Goal: Obtain resource: Obtain resource

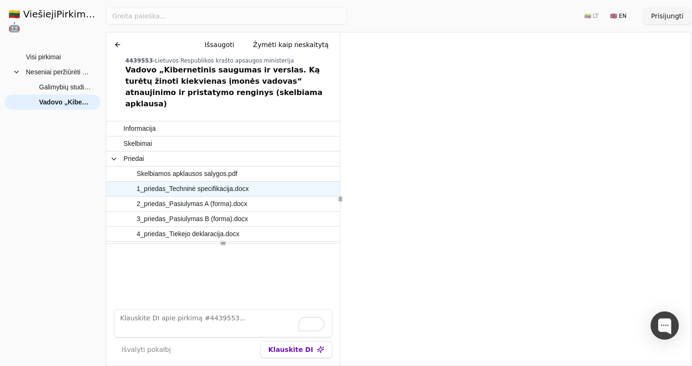
click at [201, 182] on span "1_priedas_Techninė specifikacija.docx" at bounding box center [193, 189] width 112 height 14
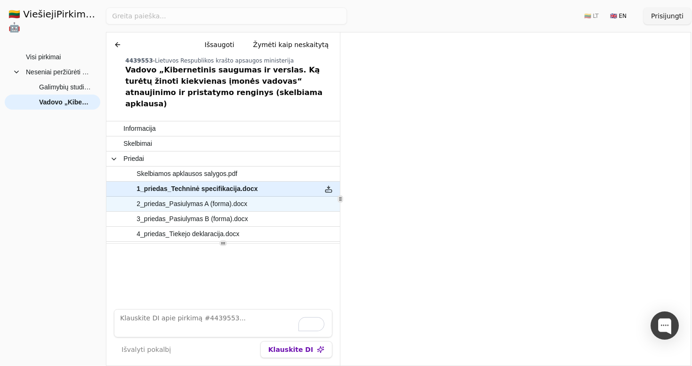
click at [298, 197] on span "2_priedas_Pasiulymas A (forma).docx" at bounding box center [218, 204] width 190 height 14
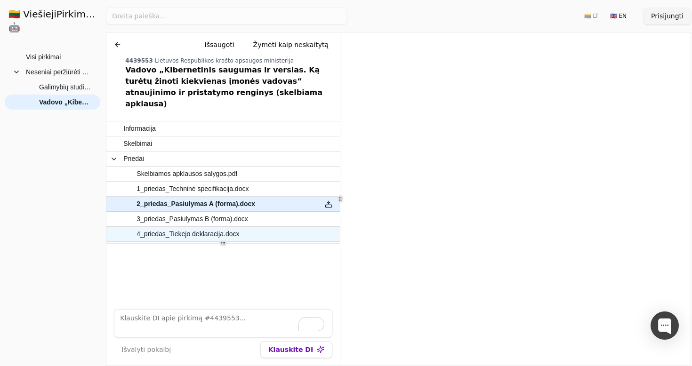
click at [261, 213] on span "3_priedas_Pasiulymas B (forma).docx" at bounding box center [218, 219] width 190 height 14
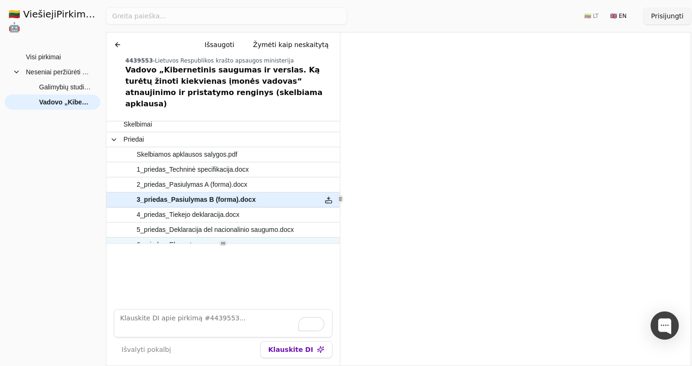
scroll to position [21, 0]
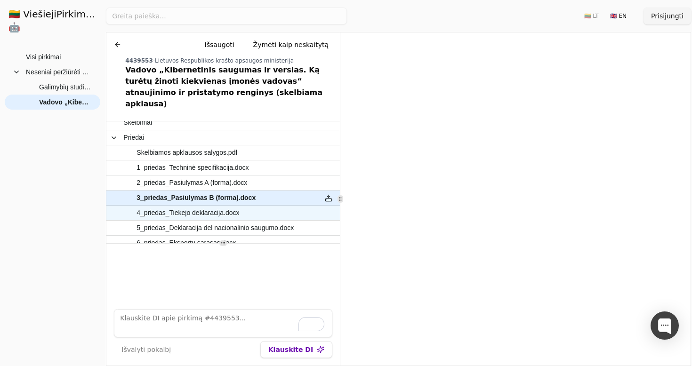
click at [254, 206] on span "4_priedas_Tiekejo deklaracija.docx" at bounding box center [218, 213] width 190 height 14
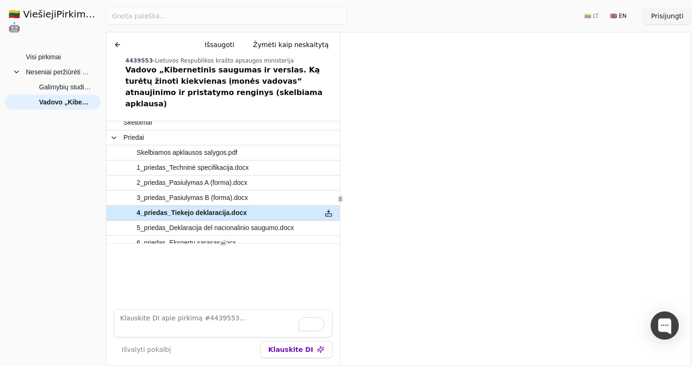
click at [252, 236] on span "6_priedas_Ekspertu sarasas.docx" at bounding box center [218, 243] width 190 height 14
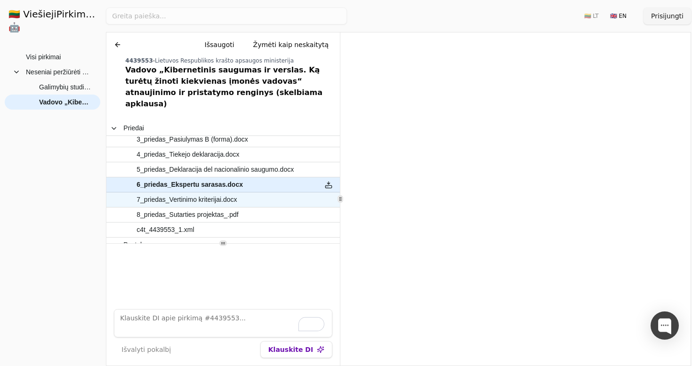
scroll to position [80, 0]
click at [256, 193] on span "7_priedas_Vertinimo kriterijai.docx" at bounding box center [218, 200] width 190 height 14
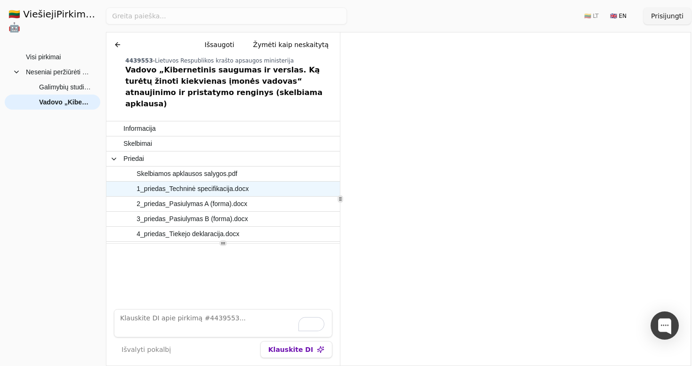
click at [320, 182] on div at bounding box center [328, 189] width 23 height 15
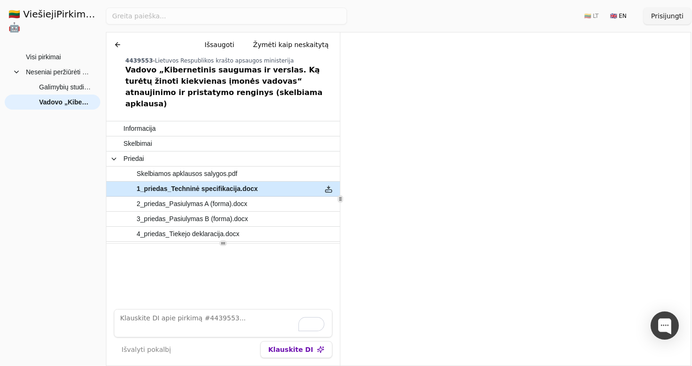
click at [330, 182] on button at bounding box center [328, 189] width 15 height 14
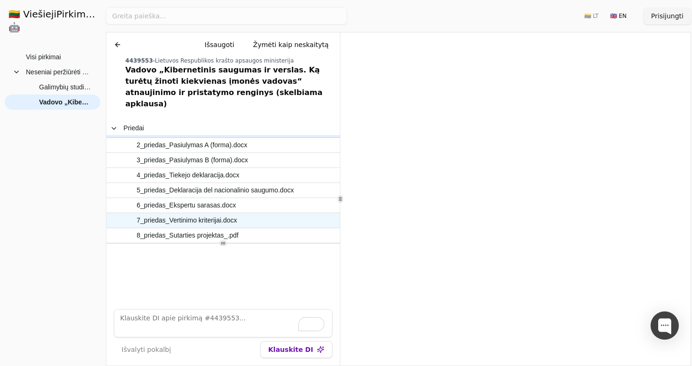
scroll to position [61, 0]
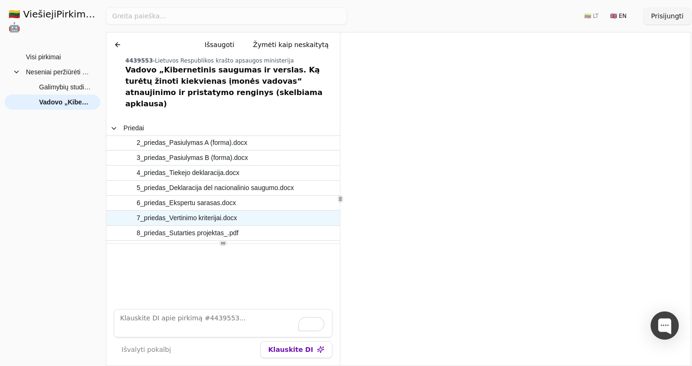
click at [319, 211] on div at bounding box center [328, 218] width 23 height 15
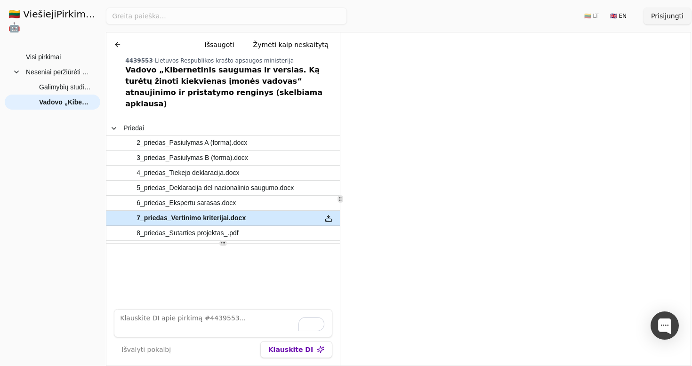
click at [325, 211] on button at bounding box center [328, 218] width 15 height 14
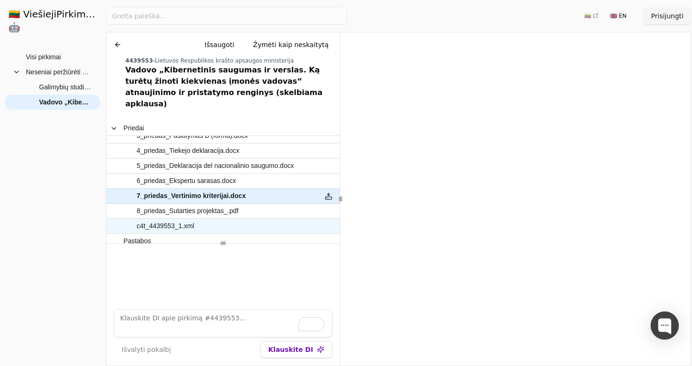
click at [292, 219] on span "c4t_4439553_1.xml" at bounding box center [218, 226] width 190 height 14
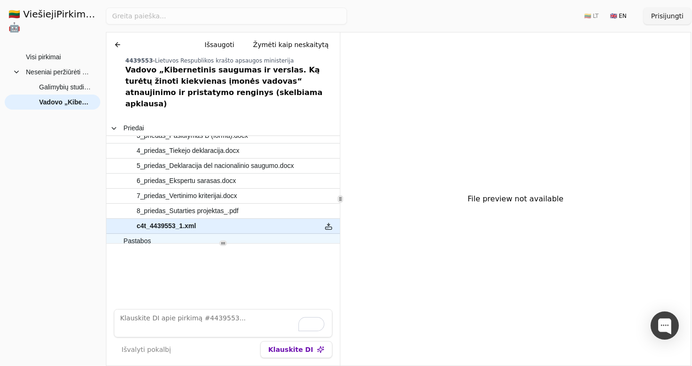
click at [282, 234] on span "Pastabos" at bounding box center [218, 241] width 190 height 14
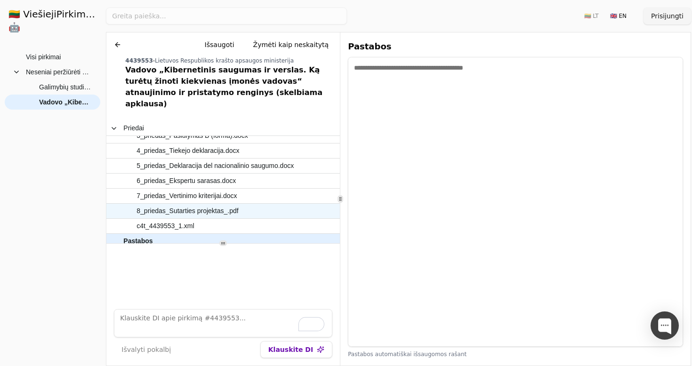
click at [282, 204] on span "8_priedas_Sutarties projektas_.pdf" at bounding box center [218, 211] width 190 height 14
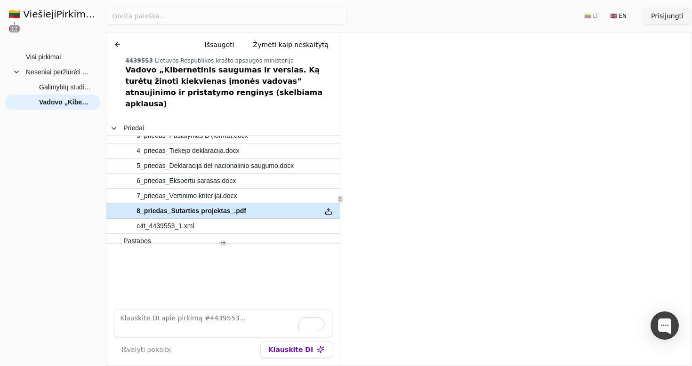
click at [282, 189] on span "7_priedas_Vertinimo kriterijai.docx" at bounding box center [218, 196] width 190 height 14
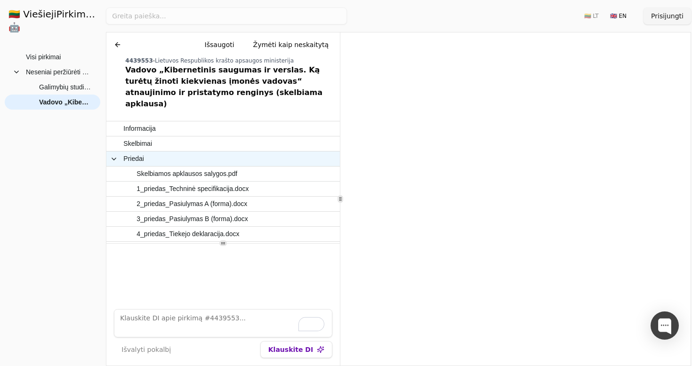
click at [278, 152] on span "Priedai" at bounding box center [211, 159] width 203 height 14
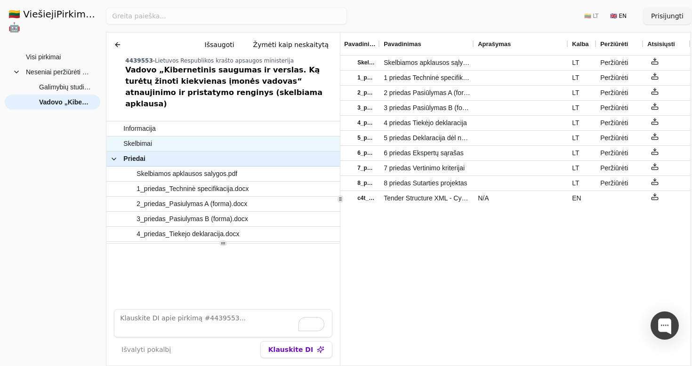
click at [274, 137] on span "Skelbimai" at bounding box center [218, 144] width 190 height 14
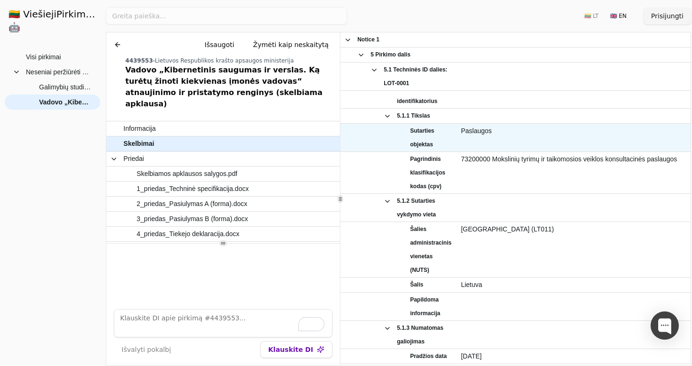
scroll to position [779, 0]
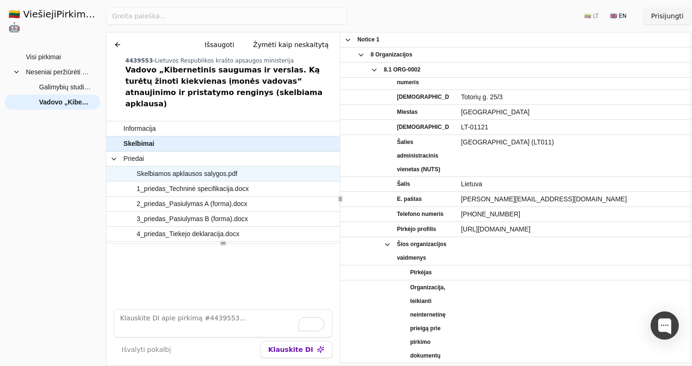
click at [219, 167] on span "Skelbiamos apklausos salygos.pdf" at bounding box center [187, 174] width 101 height 14
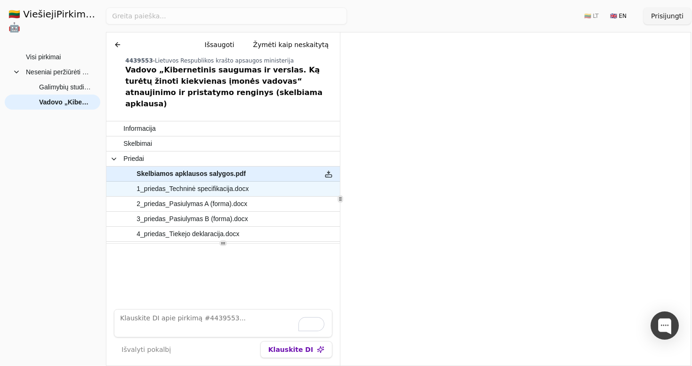
click at [242, 182] on span "1_priedas_Techninė specifikacija.docx" at bounding box center [193, 189] width 112 height 14
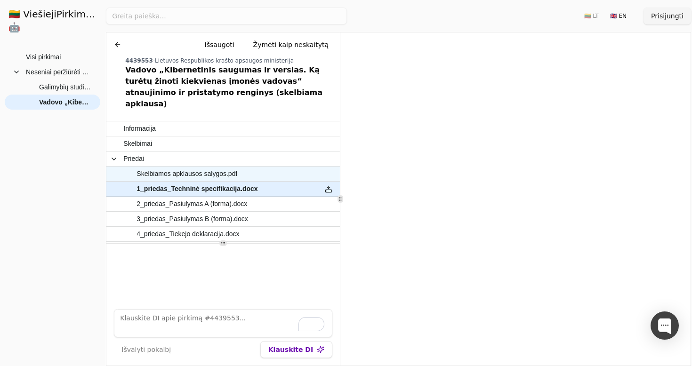
click at [286, 167] on span "Skelbiamos apklausos salygos.pdf" at bounding box center [218, 174] width 190 height 14
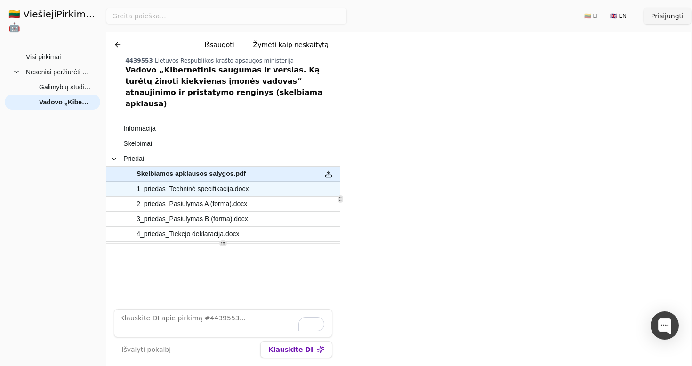
click at [274, 182] on span "1_priedas_Techninė specifikacija.docx" at bounding box center [218, 189] width 190 height 14
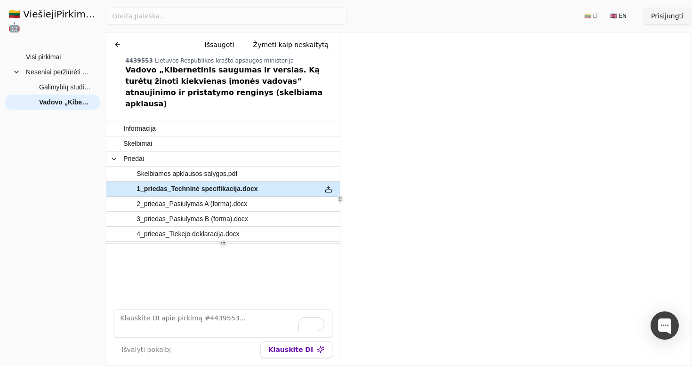
click at [259, 167] on span "Skelbiamos apklausos salygos.pdf" at bounding box center [218, 174] width 190 height 14
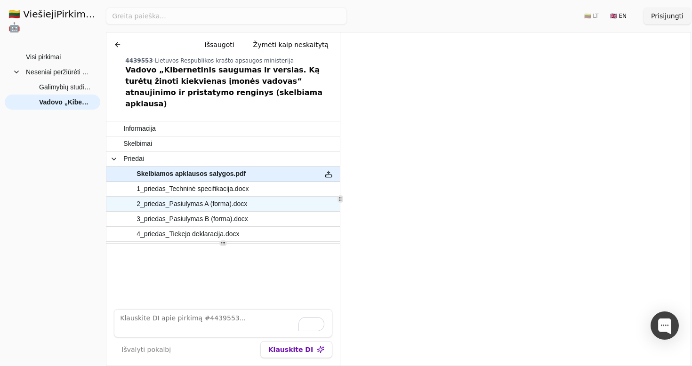
click at [213, 197] on span "2_priedas_Pasiulymas A (forma).docx" at bounding box center [192, 204] width 111 height 14
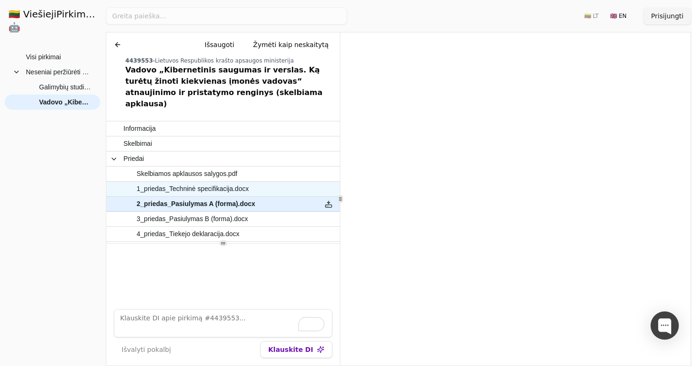
click at [213, 182] on span "1_priedas_Techninė specifikacija.docx" at bounding box center [193, 189] width 112 height 14
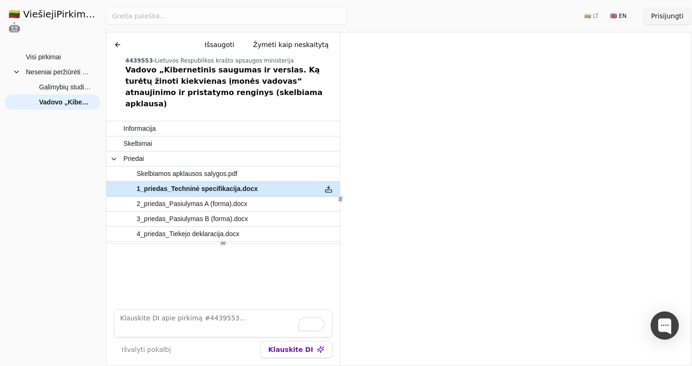
click at [324, 182] on button at bounding box center [328, 189] width 15 height 14
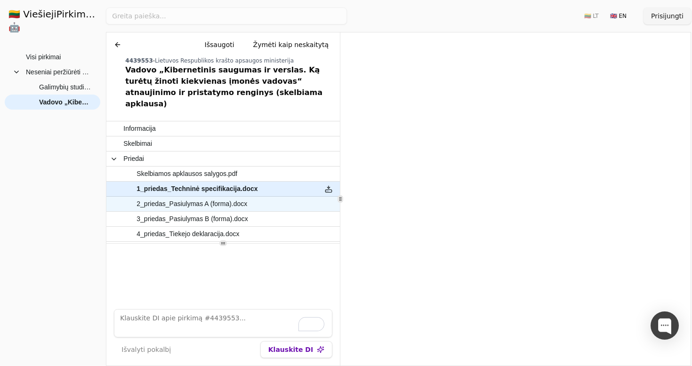
click at [279, 197] on span "2_priedas_Pasiulymas A (forma).docx" at bounding box center [218, 204] width 190 height 14
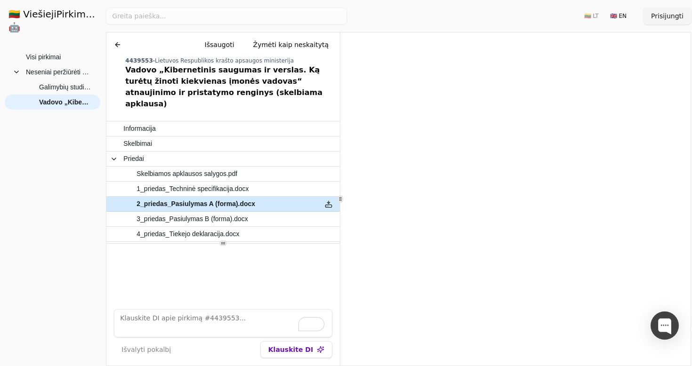
click at [328, 197] on button at bounding box center [328, 204] width 15 height 14
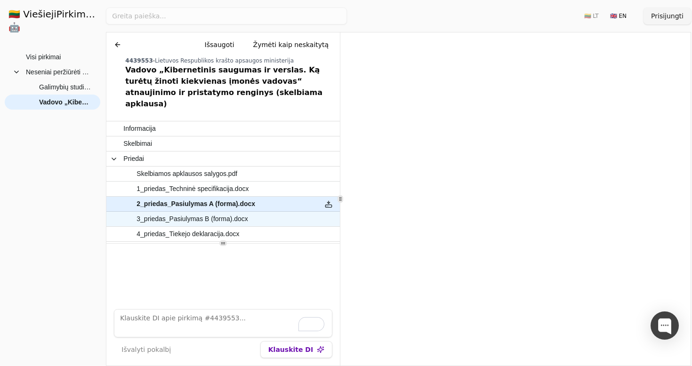
click at [269, 212] on span "3_priedas_Pasiulymas B (forma).docx" at bounding box center [218, 219] width 190 height 14
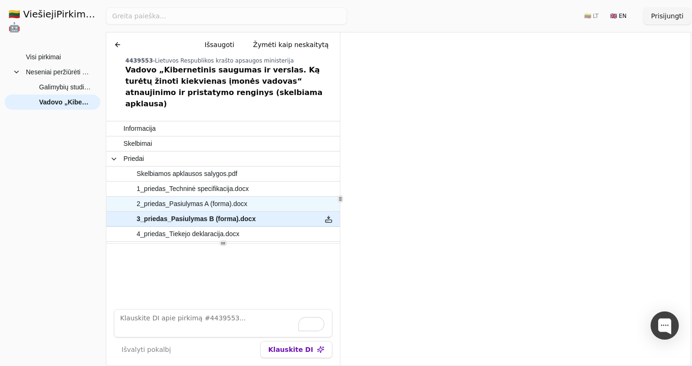
click at [331, 212] on button at bounding box center [328, 219] width 15 height 14
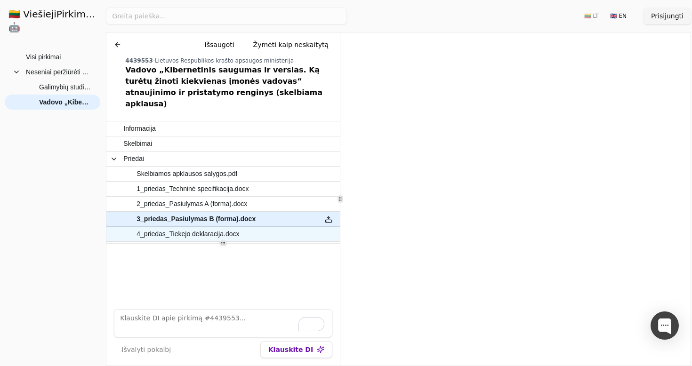
click at [271, 228] on span "4_priedas_Tiekejo deklaracija.docx" at bounding box center [218, 234] width 190 height 14
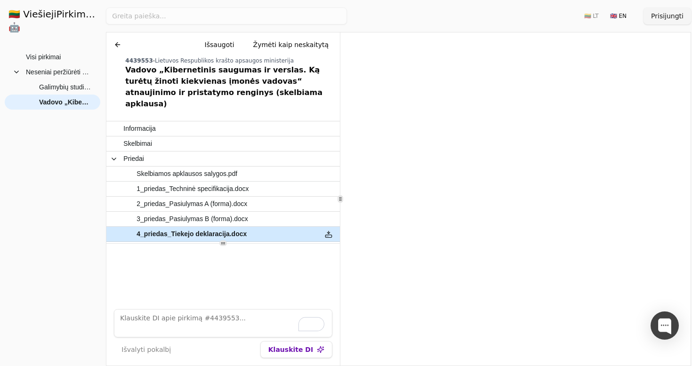
click at [327, 227] on button at bounding box center [328, 234] width 15 height 14
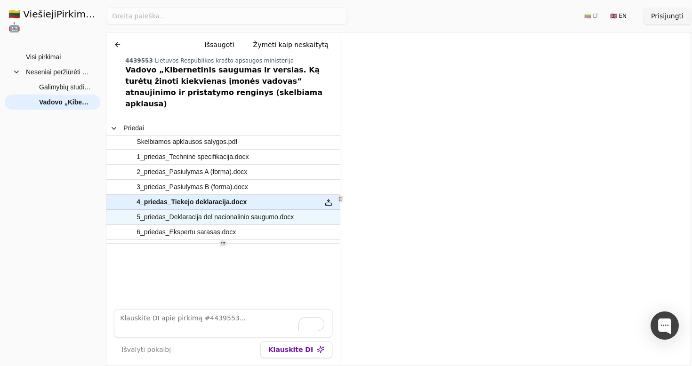
click at [262, 210] on span "5_priedas_Deklaracija del nacionalinio saugumo.docx" at bounding box center [215, 217] width 157 height 14
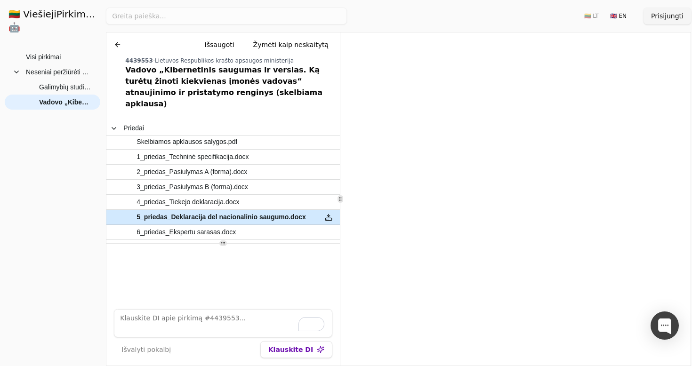
click at [329, 210] on button at bounding box center [328, 217] width 15 height 14
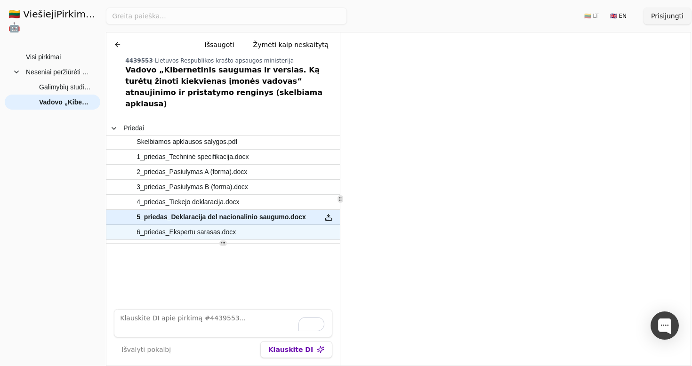
click at [272, 226] on span "6_priedas_Ekspertu sarasas.docx" at bounding box center [218, 233] width 190 height 14
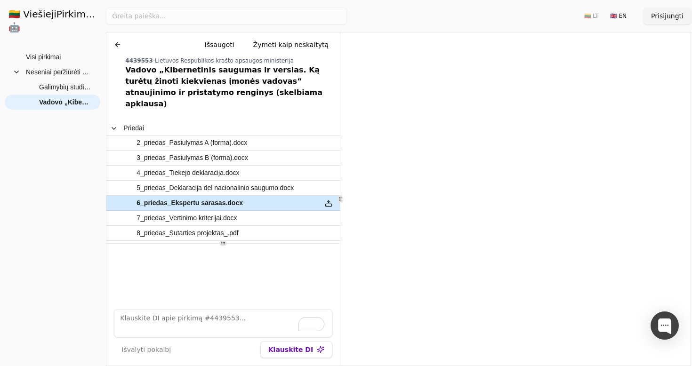
click at [327, 196] on button at bounding box center [328, 203] width 15 height 14
click at [290, 211] on div "7_priedas_Vertinimo kriterijai.docx" at bounding box center [211, 218] width 211 height 15
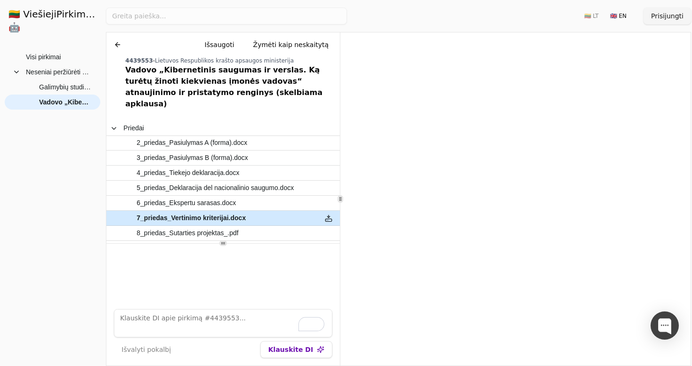
click at [329, 211] on button at bounding box center [328, 218] width 15 height 14
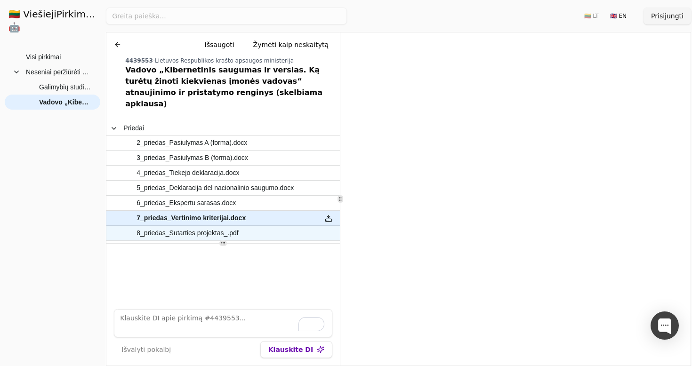
click at [278, 226] on span "8_priedas_Sutarties projektas_.pdf" at bounding box center [218, 233] width 190 height 14
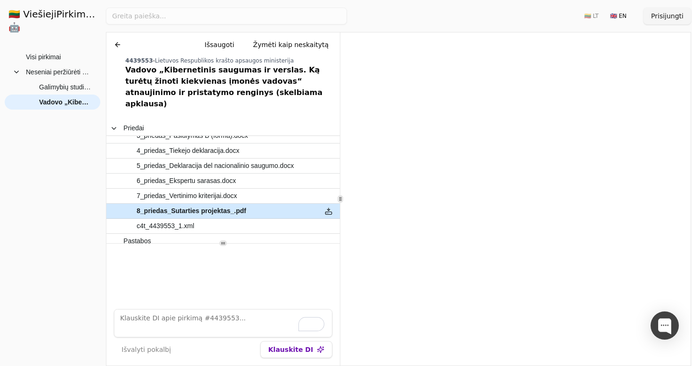
click at [330, 204] on button at bounding box center [328, 211] width 15 height 14
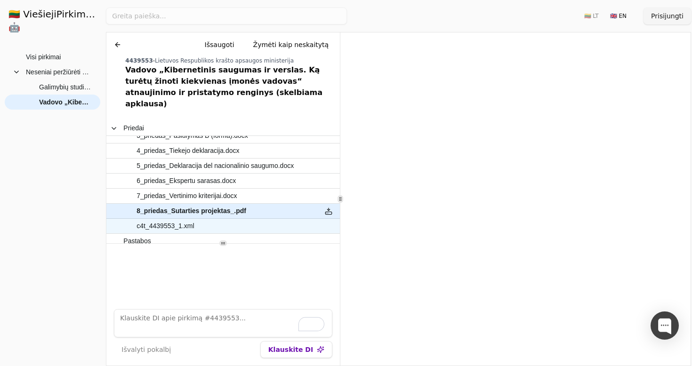
click at [266, 219] on span "c4t_4439553_1.xml" at bounding box center [218, 226] width 190 height 14
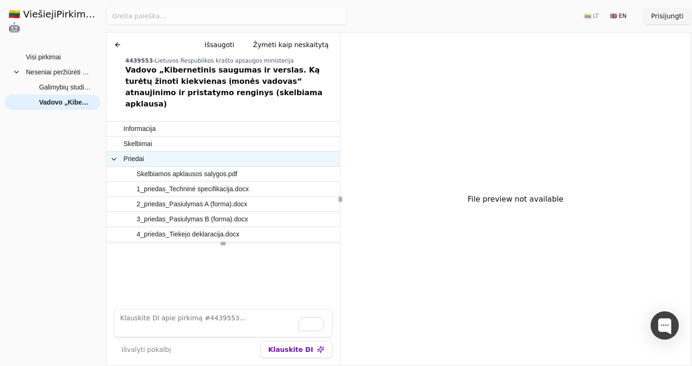
click at [224, 137] on span "Skelbimai" at bounding box center [218, 144] width 190 height 14
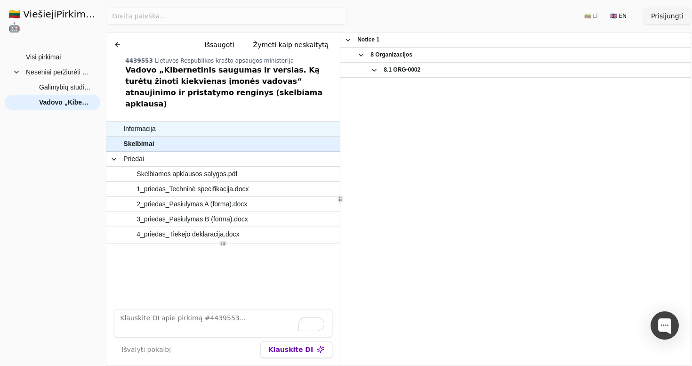
drag, startPoint x: 224, startPoint y: 137, endPoint x: 222, endPoint y: 117, distance: 19.4
click at [222, 122] on span "Informacija" at bounding box center [218, 129] width 190 height 14
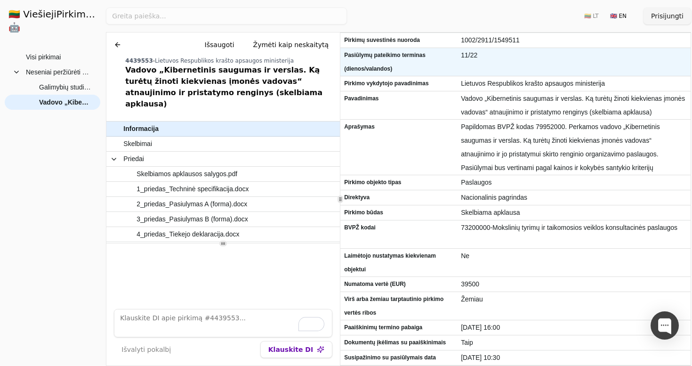
click at [463, 60] on span "11/22" at bounding box center [574, 55] width 226 height 14
click at [466, 57] on span "11/22" at bounding box center [574, 55] width 226 height 14
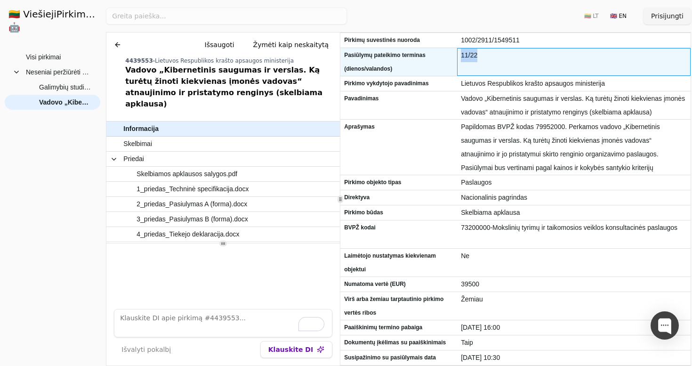
click at [466, 57] on span "11/22" at bounding box center [574, 55] width 226 height 14
click at [484, 58] on span "11/22" at bounding box center [574, 55] width 226 height 14
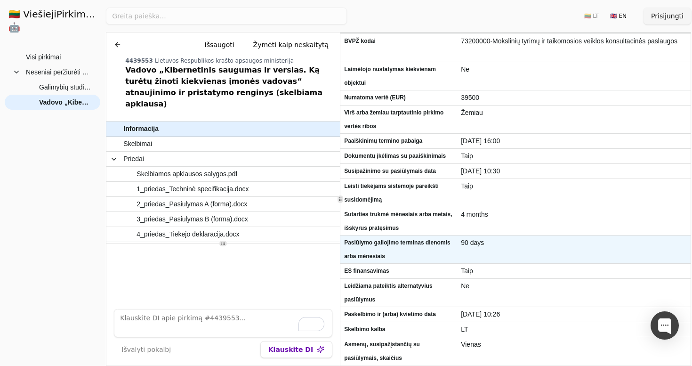
scroll to position [29, 0]
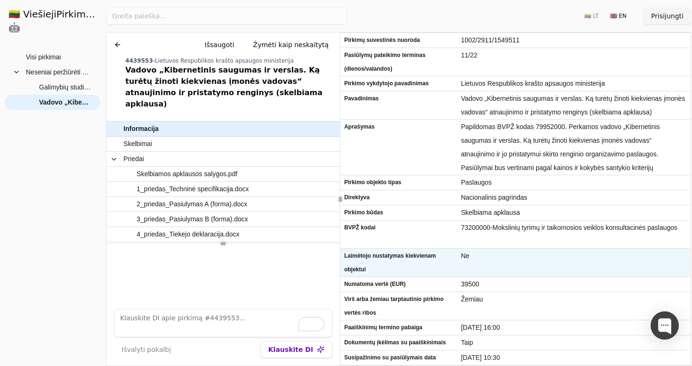
click at [551, 266] on div "Ne" at bounding box center [574, 263] width 234 height 28
click at [529, 255] on span "Ne" at bounding box center [574, 256] width 226 height 14
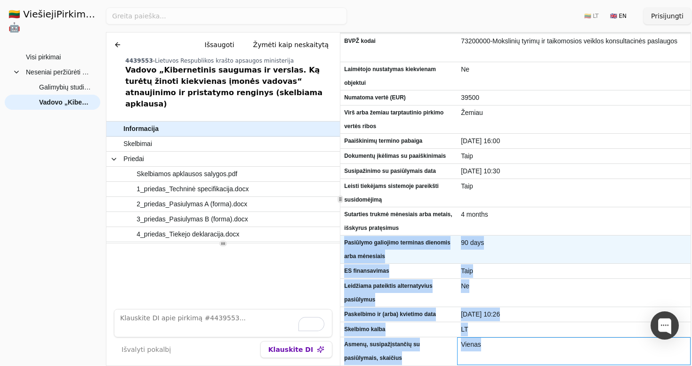
drag, startPoint x: 506, startPoint y: 344, endPoint x: 342, endPoint y: 239, distance: 194.3
click at [342, 239] on div "Pasiūlymų pateikimo terminas (dienos/valandos) 11/22 Pirkimo vykdytojo pavadini…" at bounding box center [515, 106] width 350 height 519
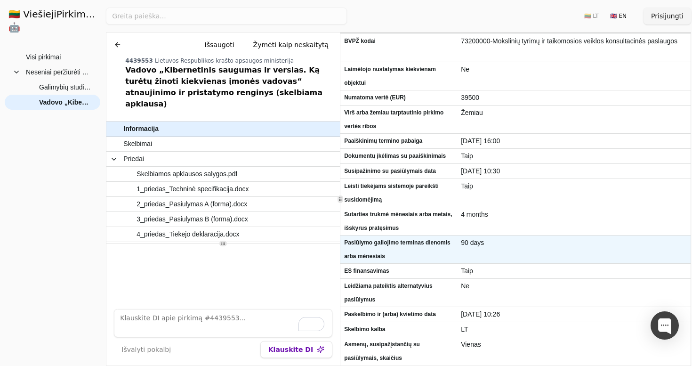
click at [467, 231] on div "4 months" at bounding box center [574, 221] width 234 height 28
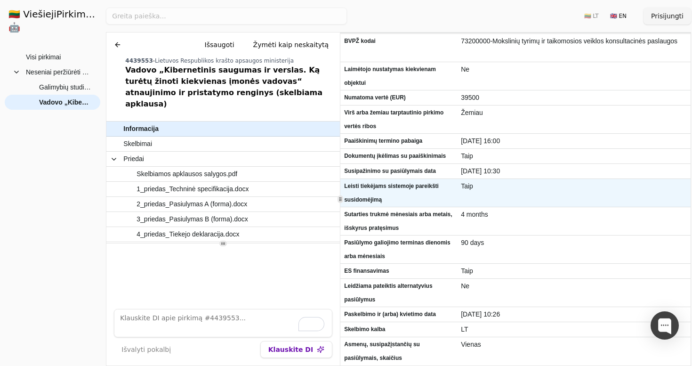
drag, startPoint x: 500, startPoint y: 197, endPoint x: 518, endPoint y: 194, distance: 18.5
click at [500, 196] on div "Taip" at bounding box center [574, 193] width 234 height 28
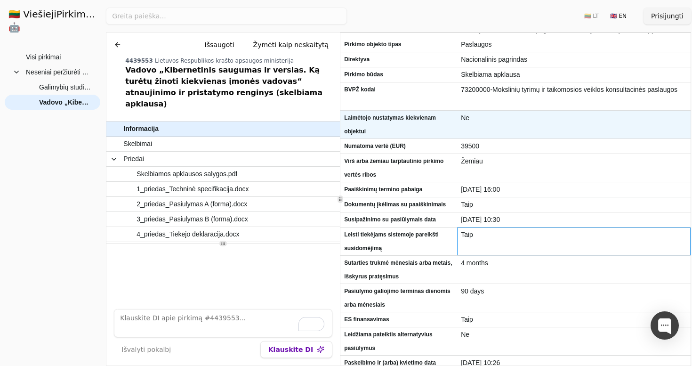
scroll to position [35, 0]
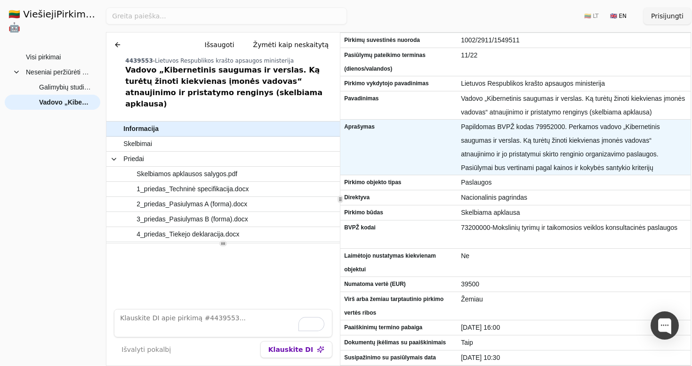
click at [525, 162] on span "Papildomas BVPŽ kodas 79952000. Perkamos vadovo „Kibernetinis saugumas ir versl…" at bounding box center [574, 147] width 226 height 55
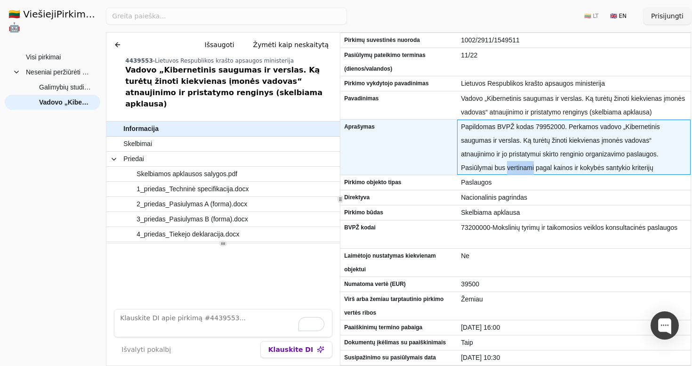
click at [525, 162] on span "Papildomas BVPŽ kodas 79952000. Perkamos vadovo „Kibernetinis saugumas ir versl…" at bounding box center [574, 147] width 226 height 55
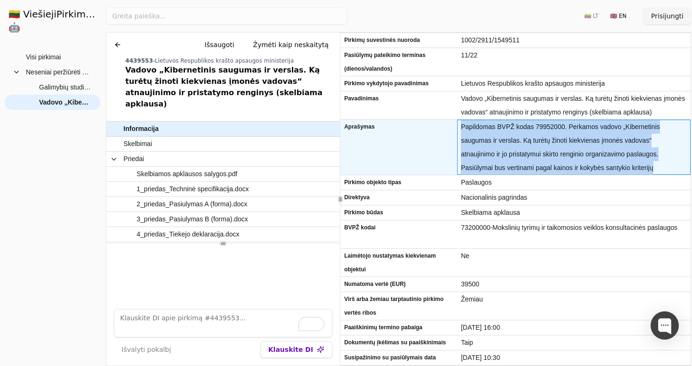
click at [525, 162] on span "Papildomas BVPŽ kodas 79952000. Perkamos vadovo „Kibernetinis saugumas ir versl…" at bounding box center [574, 147] width 226 height 55
click at [509, 152] on span "Papildomas BVPŽ kodas 79952000. Perkamos vadovo „Kibernetinis saugumas ir versl…" at bounding box center [574, 147] width 226 height 55
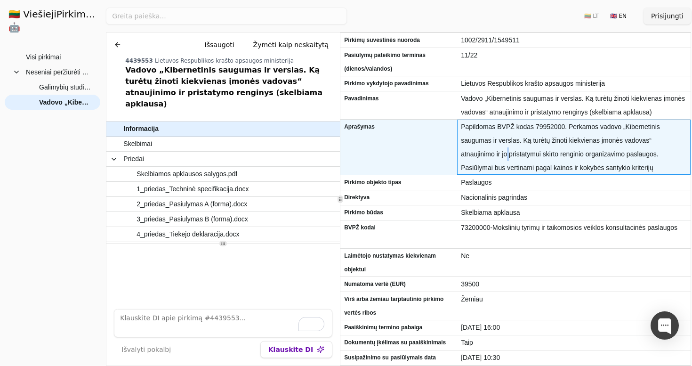
click at [509, 152] on span "Papildomas BVPŽ kodas 79952000. Perkamos vadovo „Kibernetinis saugumas ir versl…" at bounding box center [574, 147] width 226 height 55
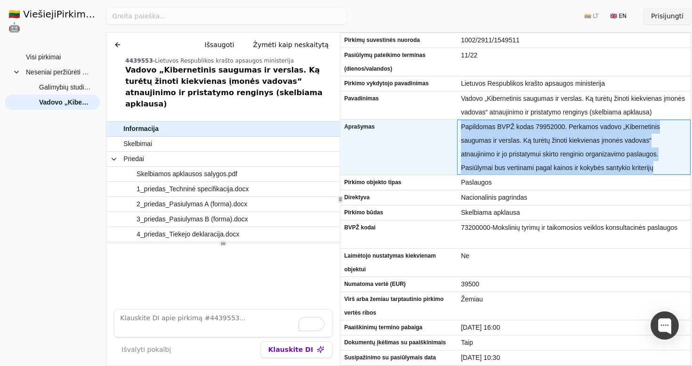
click at [508, 152] on span "Papildomas BVPŽ kodas 79952000. Perkamos vadovo „Kibernetinis saugumas ir versl…" at bounding box center [574, 147] width 226 height 55
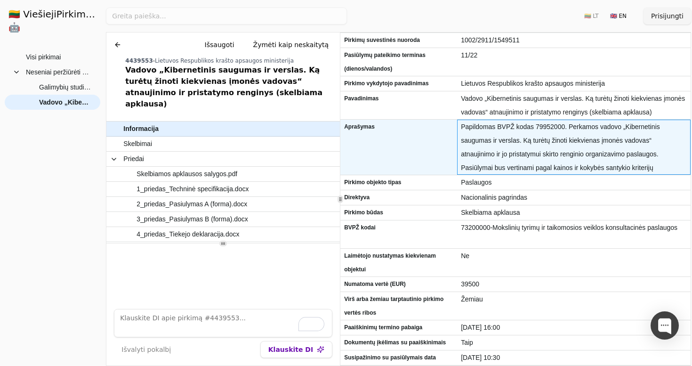
click at [507, 120] on div "Papildomas BVPŽ kodas 79952000. Perkamos vadovo „Kibernetinis saugumas ir versl…" at bounding box center [574, 147] width 234 height 55
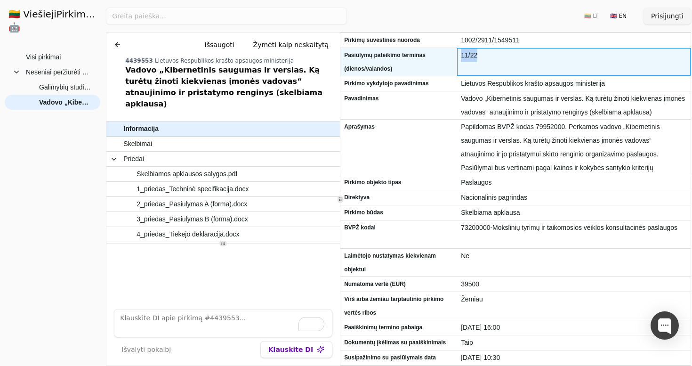
drag, startPoint x: 465, startPoint y: 59, endPoint x: 475, endPoint y: 59, distance: 9.4
click at [475, 59] on span "11/22" at bounding box center [574, 55] width 226 height 14
click at [474, 59] on span "11/22" at bounding box center [574, 55] width 226 height 14
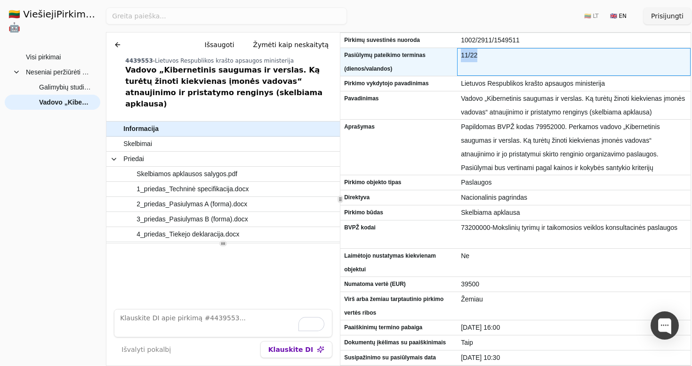
click at [479, 60] on span "11/22" at bounding box center [574, 55] width 226 height 14
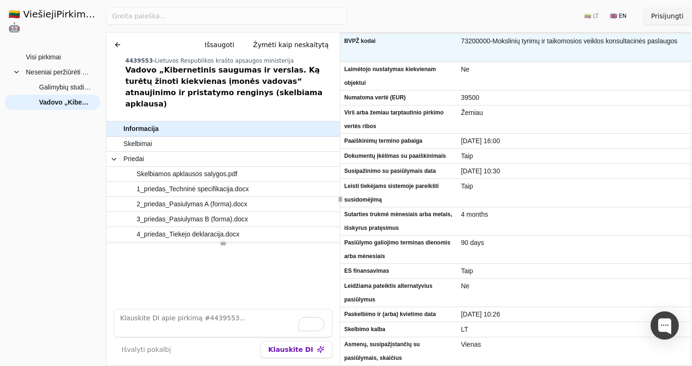
scroll to position [186, 0]
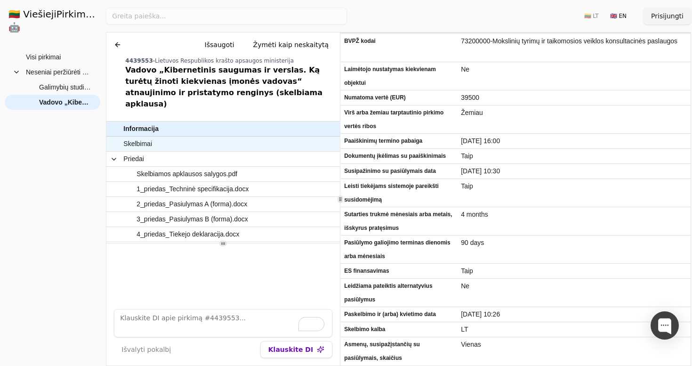
click at [222, 137] on span "Skelbimai" at bounding box center [218, 144] width 190 height 14
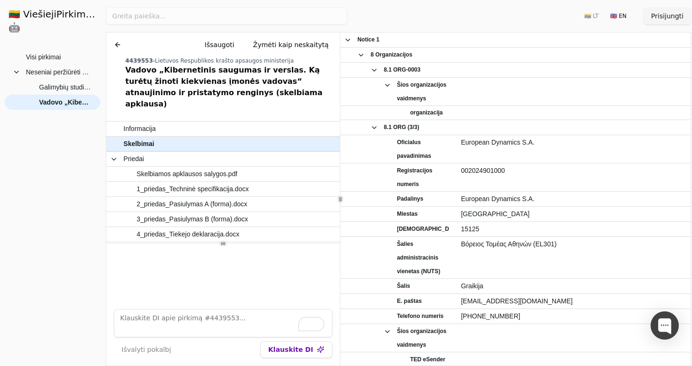
scroll to position [3994, 0]
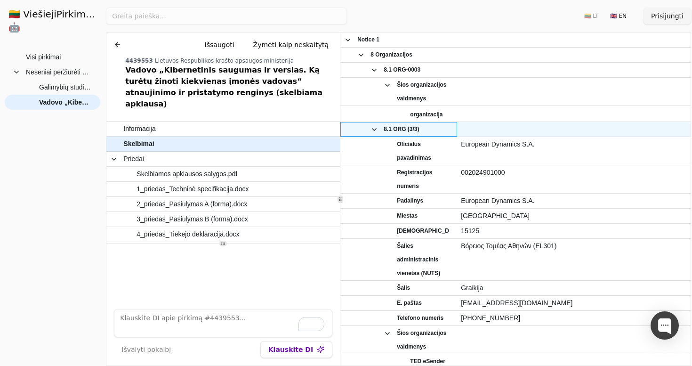
click at [376, 130] on span at bounding box center [375, 130] width 8 height 8
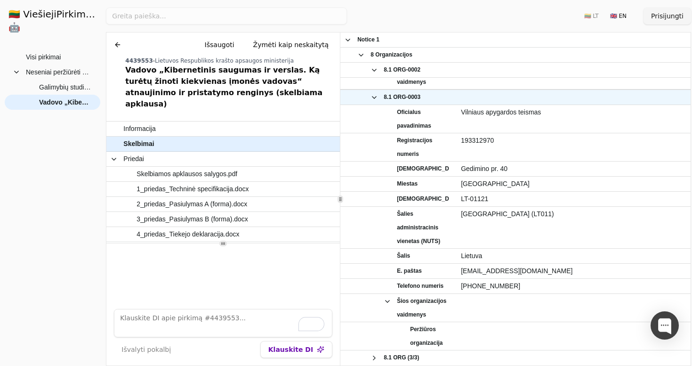
click at [379, 100] on span "8.1 ORG-0003" at bounding box center [398, 97] width 109 height 14
click at [377, 99] on span at bounding box center [375, 98] width 8 height 8
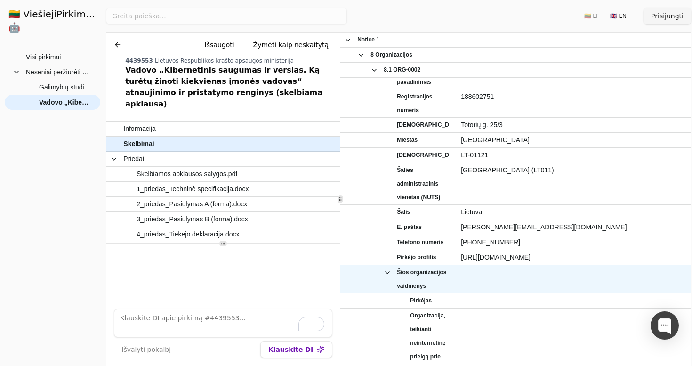
click at [383, 273] on span "Šios organizacijos vaidmenys" at bounding box center [398, 279] width 109 height 27
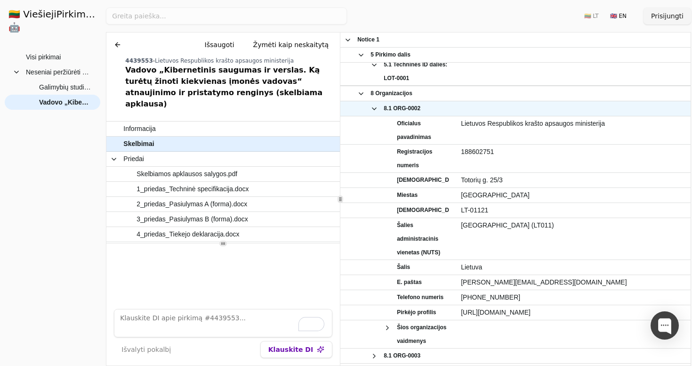
click at [383, 111] on span "8.1 ORG-0002" at bounding box center [398, 109] width 109 height 14
click at [366, 110] on span "8.1 ORG-0002" at bounding box center [398, 109] width 109 height 14
click at [370, 107] on span "8.1 ORG-0002" at bounding box center [398, 109] width 109 height 14
click at [356, 98] on span "8 Organizacijos" at bounding box center [398, 94] width 109 height 14
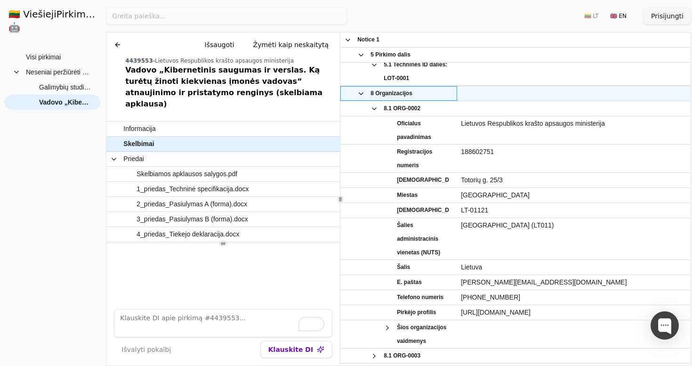
click at [358, 96] on span at bounding box center [361, 94] width 8 height 8
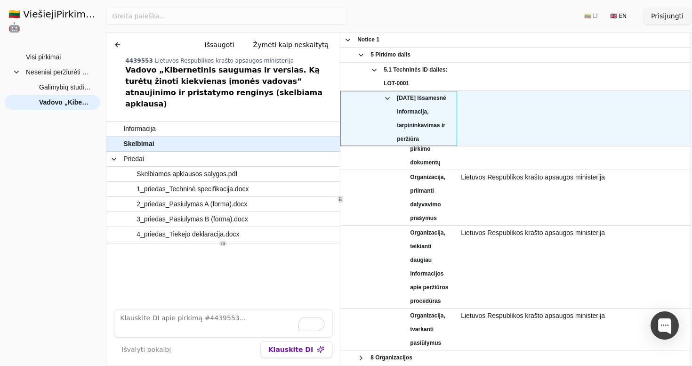
click at [385, 97] on span at bounding box center [388, 99] width 8 height 8
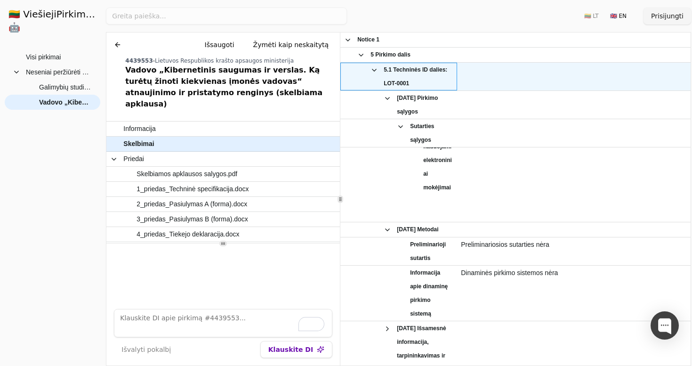
click at [371, 71] on span at bounding box center [375, 70] width 8 height 8
